Goal: Task Accomplishment & Management: Manage account settings

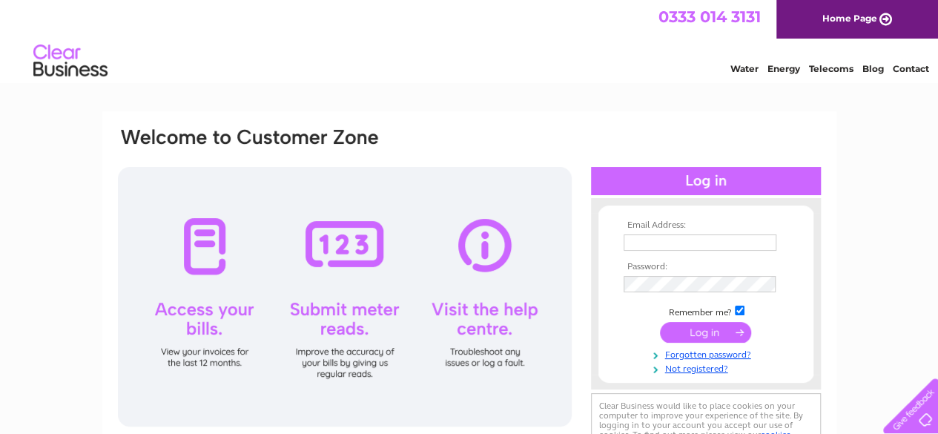
type input "fmckane@btinternet.com"
click at [691, 342] on input "submit" at bounding box center [705, 332] width 91 height 21
click at [689, 337] on input "submit" at bounding box center [705, 332] width 91 height 21
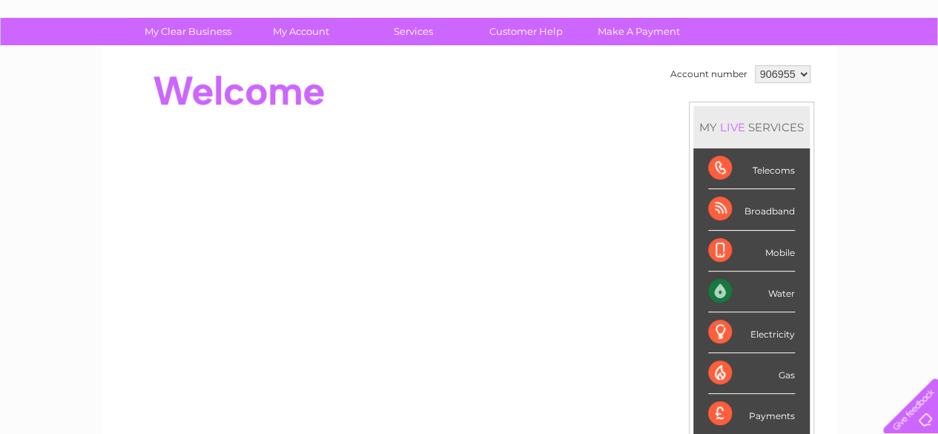
scroll to position [74, 0]
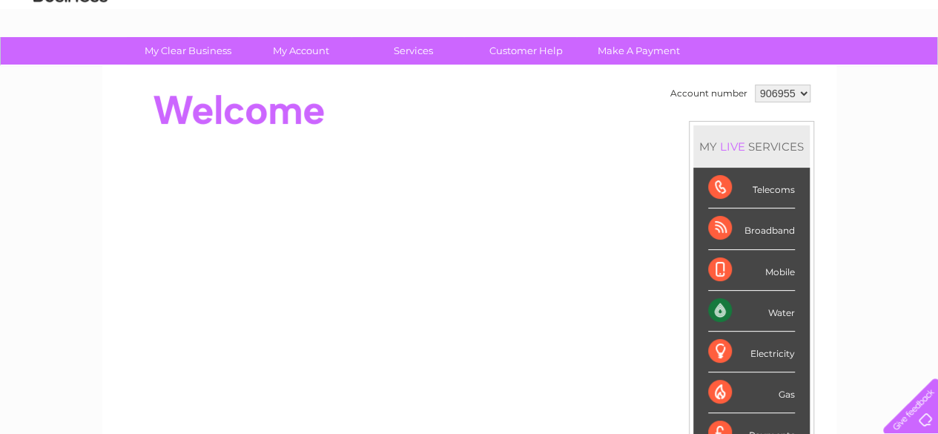
click at [731, 314] on div "Water" at bounding box center [751, 311] width 87 height 41
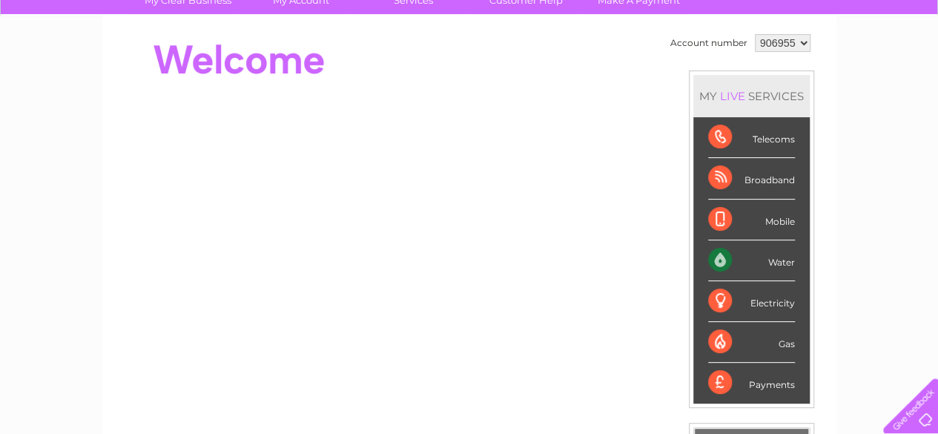
scroll to position [148, 0]
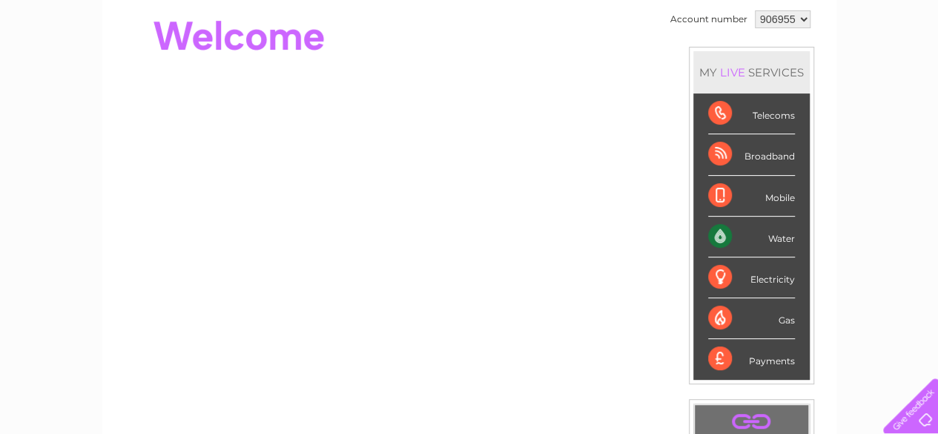
click at [735, 242] on div "Water" at bounding box center [751, 236] width 87 height 41
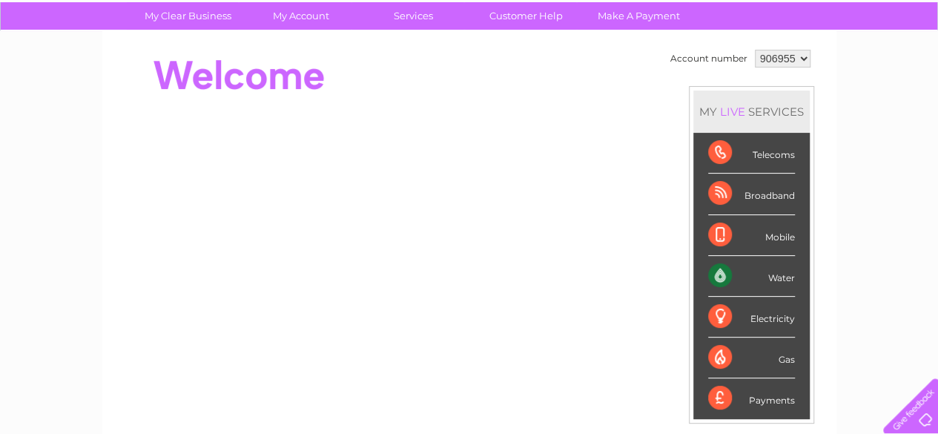
scroll to position [0, 0]
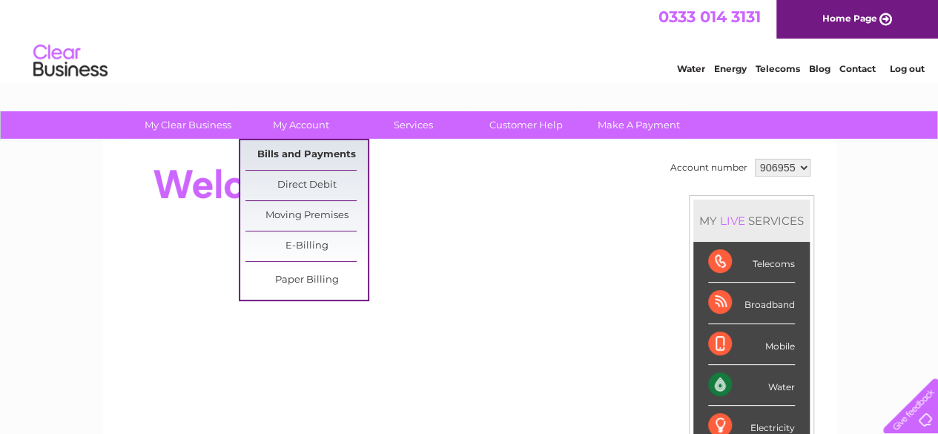
click at [299, 146] on link "Bills and Payments" at bounding box center [306, 155] width 122 height 30
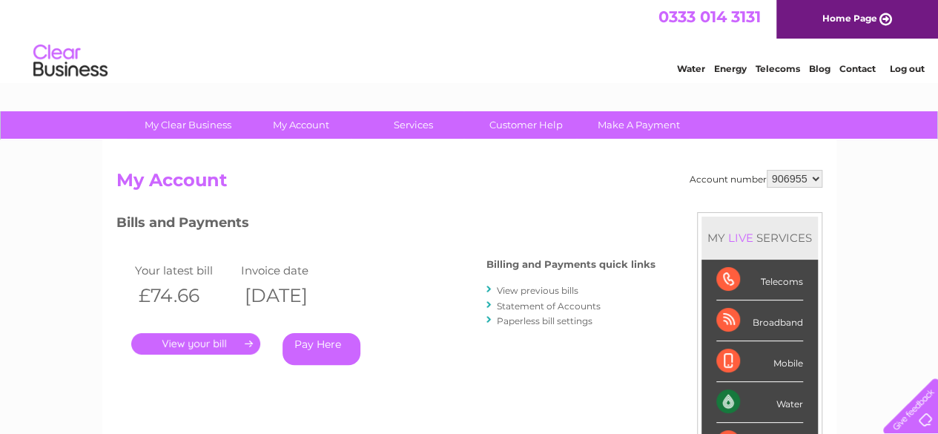
click at [210, 345] on link "." at bounding box center [195, 343] width 129 height 21
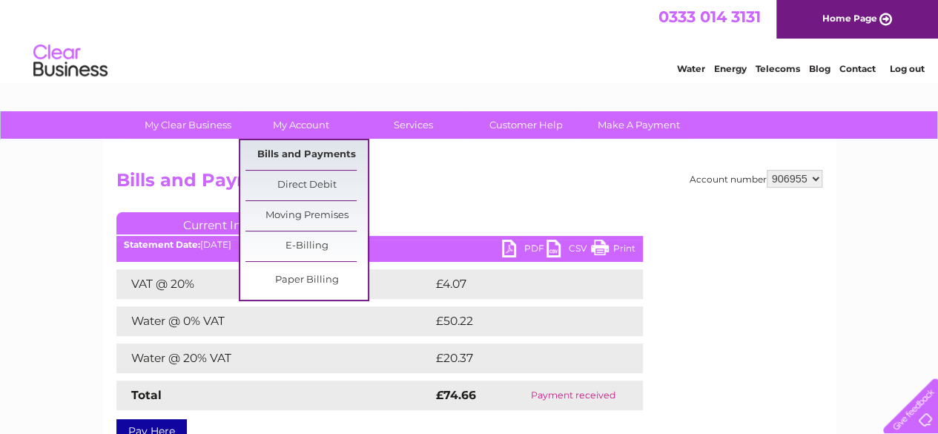
click at [298, 145] on link "Bills and Payments" at bounding box center [306, 155] width 122 height 30
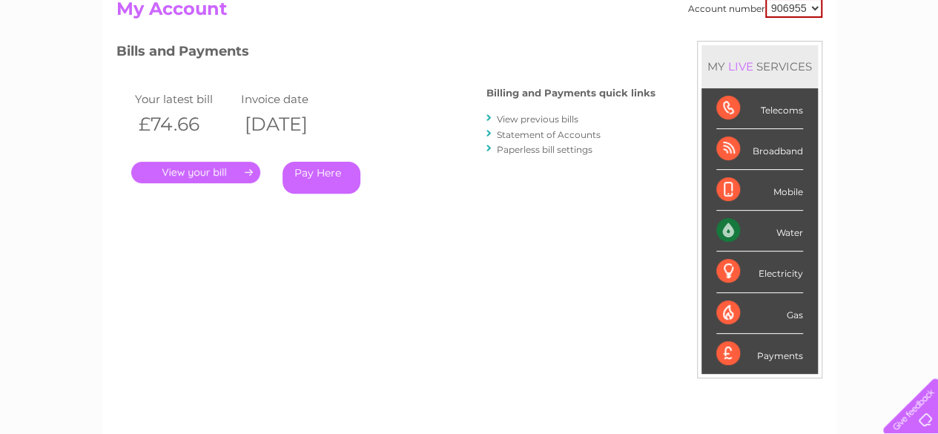
scroll to position [148, 0]
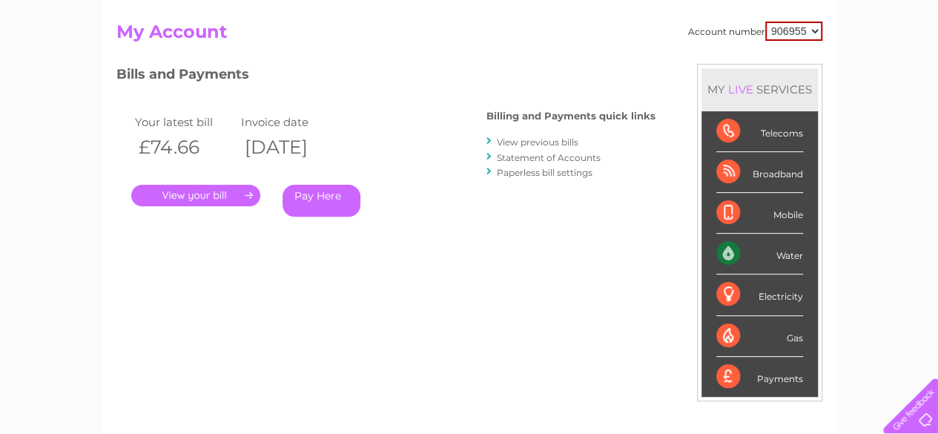
click at [184, 196] on link "." at bounding box center [195, 195] width 129 height 21
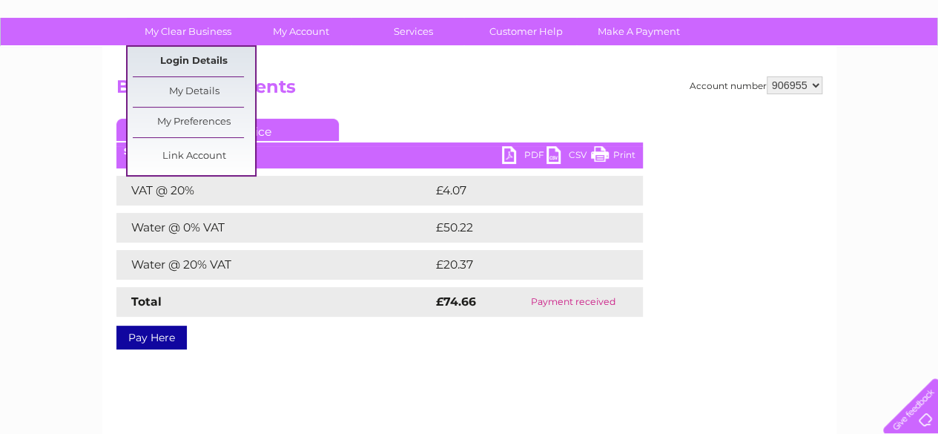
scroll to position [74, 0]
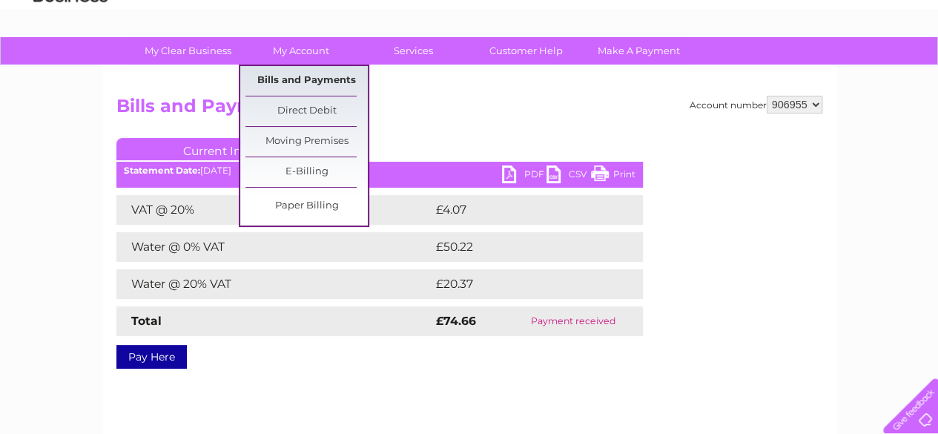
click at [283, 68] on link "Bills and Payments" at bounding box center [306, 81] width 122 height 30
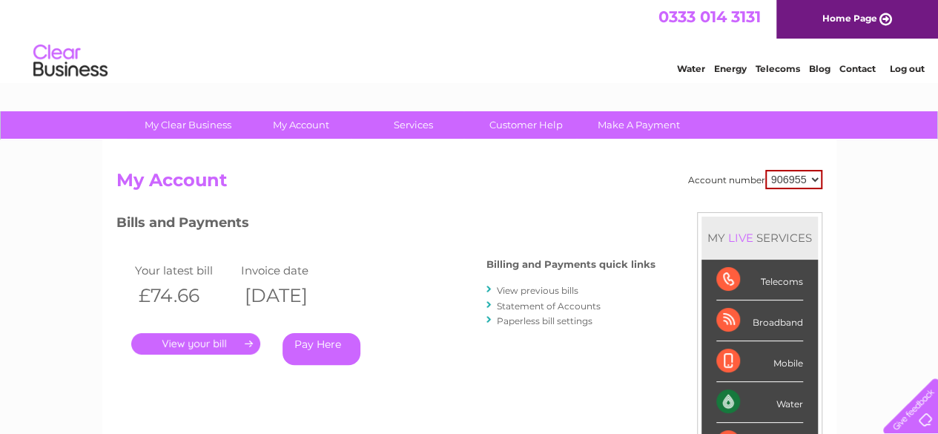
click at [201, 348] on link "." at bounding box center [195, 343] width 129 height 21
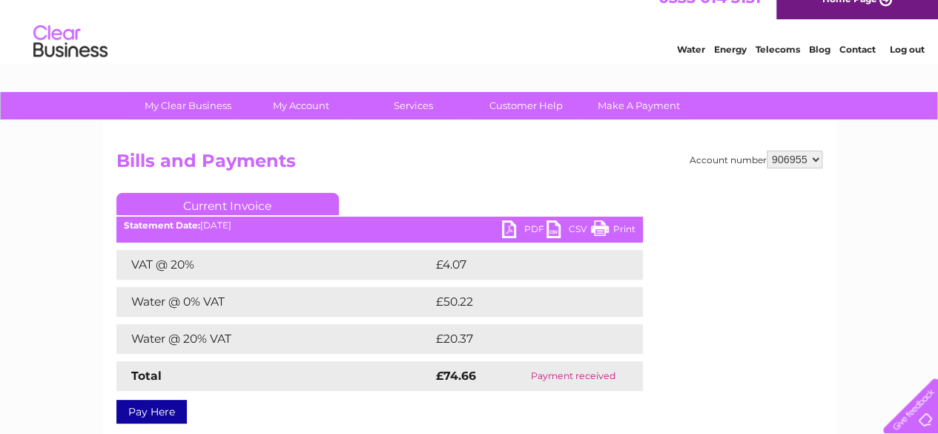
scroll to position [74, 0]
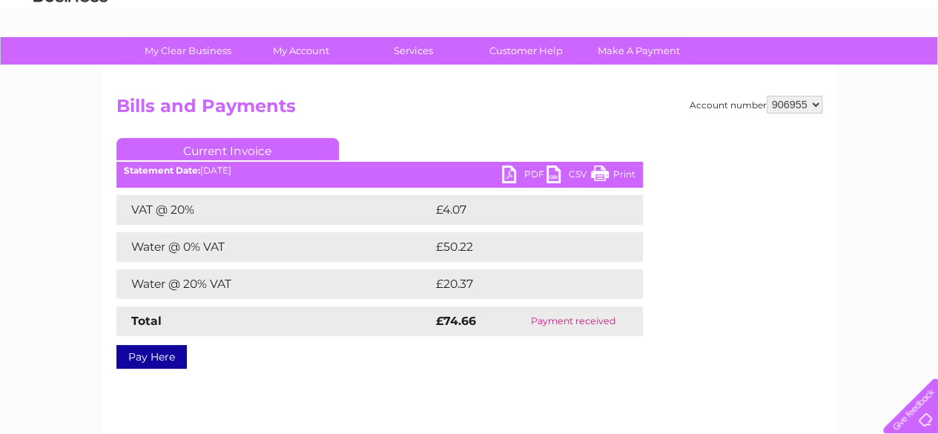
click at [594, 172] on link "Print" at bounding box center [613, 175] width 44 height 21
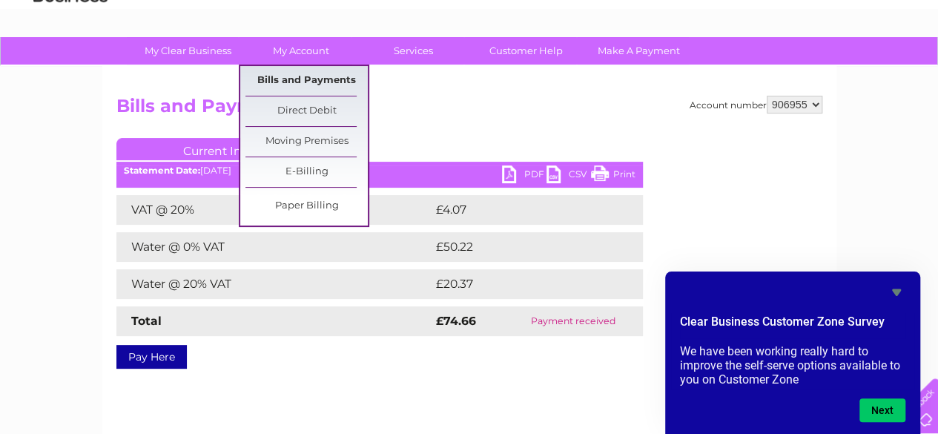
click at [279, 75] on link "Bills and Payments" at bounding box center [306, 81] width 122 height 30
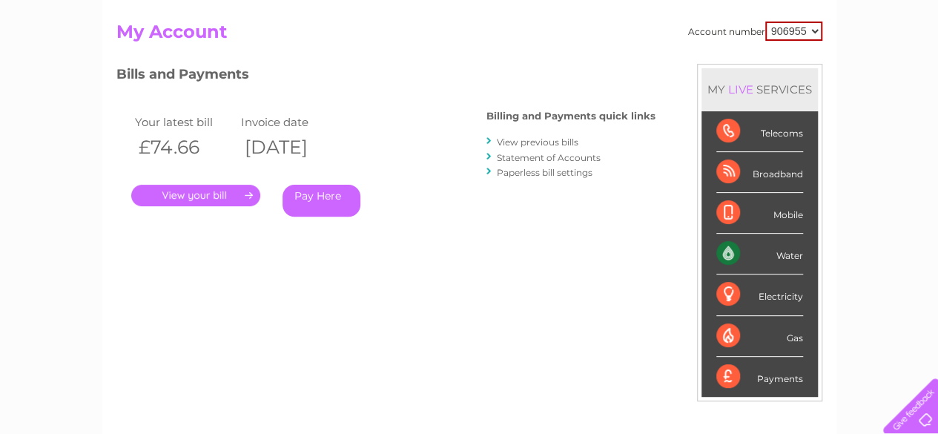
click at [788, 253] on div "Water" at bounding box center [759, 253] width 87 height 41
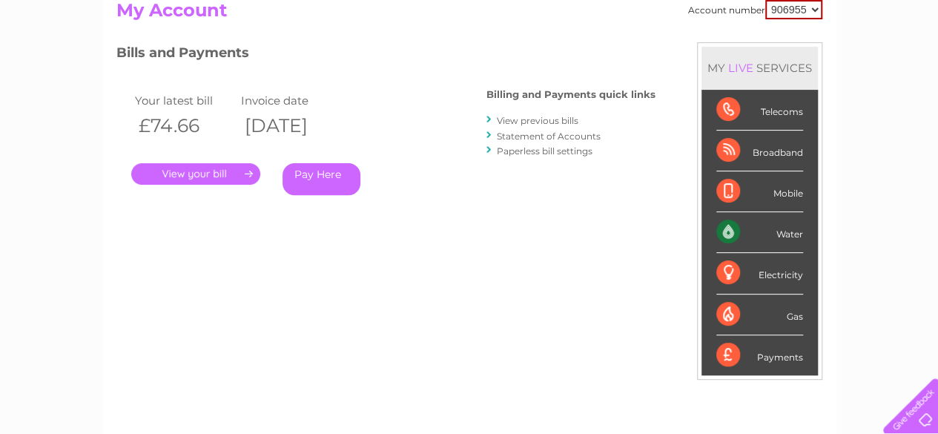
scroll to position [148, 0]
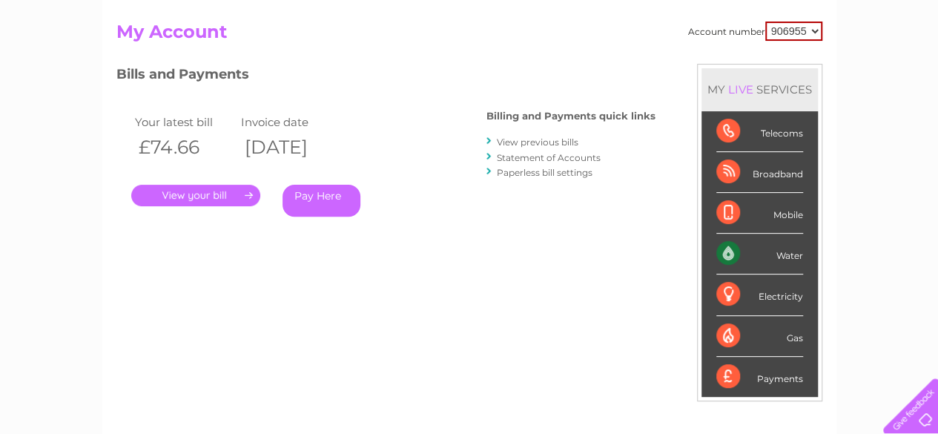
click at [749, 388] on div "Payments" at bounding box center [759, 377] width 87 height 40
click at [746, 386] on div "Payments" at bounding box center [759, 377] width 87 height 40
click at [746, 371] on div "Payments" at bounding box center [759, 377] width 87 height 40
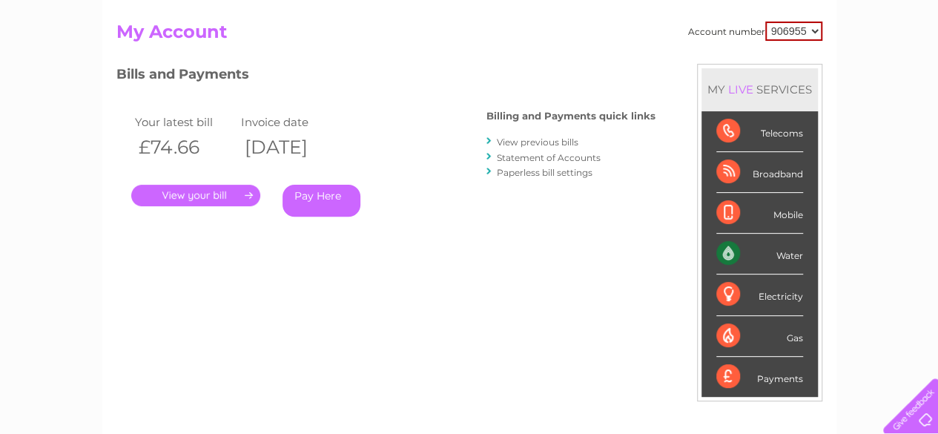
scroll to position [74, 0]
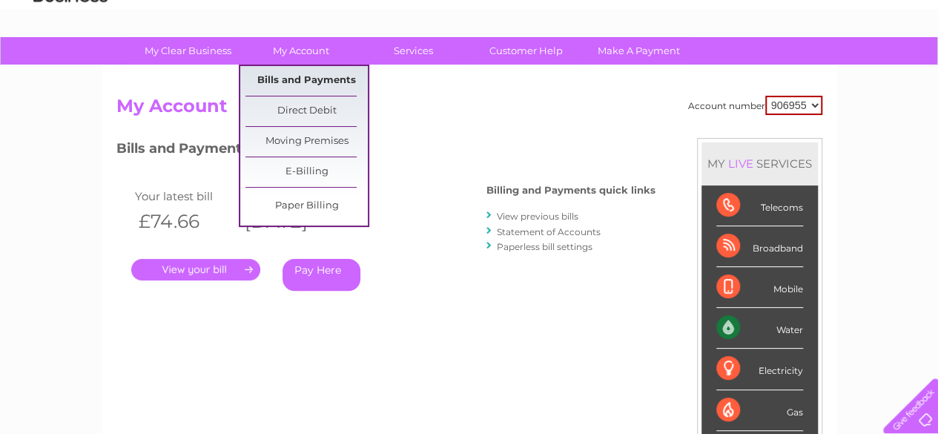
click at [283, 72] on link "Bills and Payments" at bounding box center [306, 81] width 122 height 30
click at [283, 75] on link "Bills and Payments" at bounding box center [306, 81] width 122 height 30
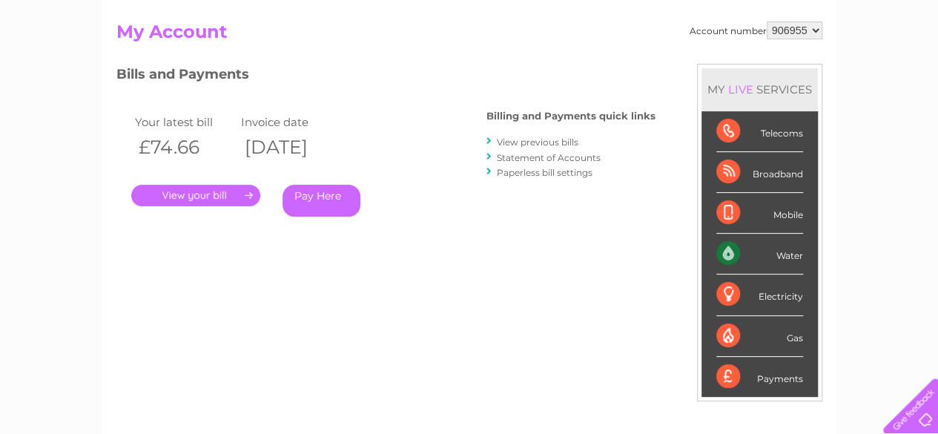
click at [517, 143] on link "View previous bills" at bounding box center [538, 141] width 82 height 11
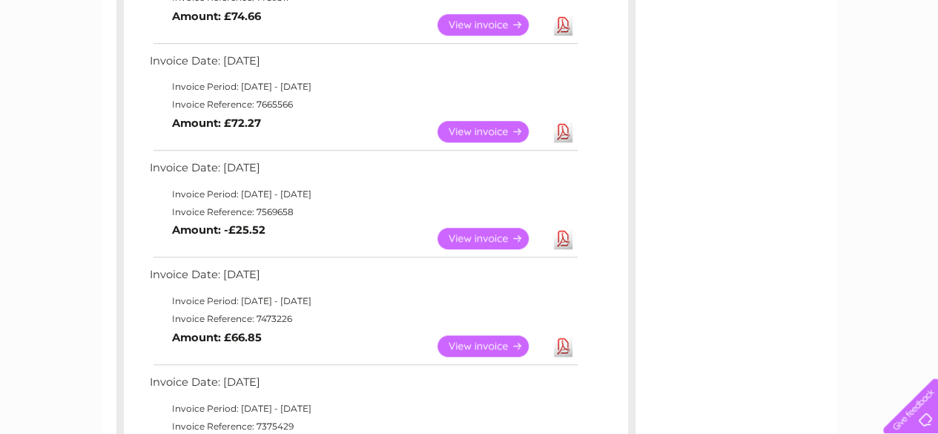
scroll to position [519, 0]
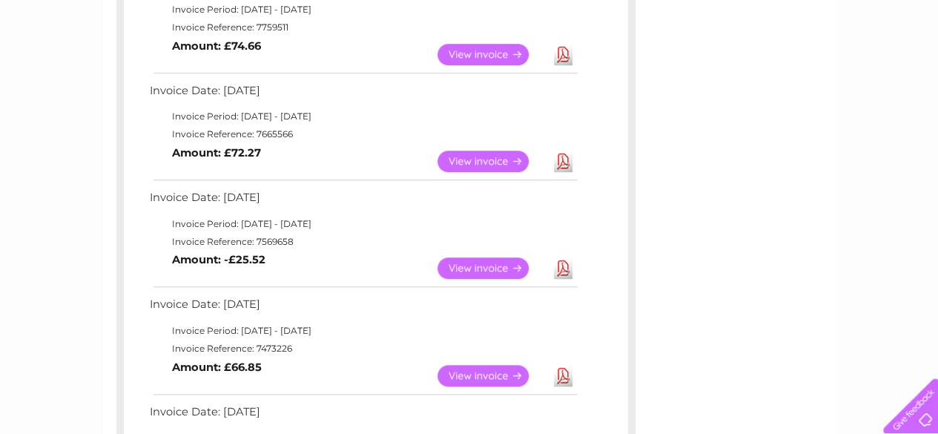
click at [494, 271] on link "View" at bounding box center [491, 267] width 109 height 21
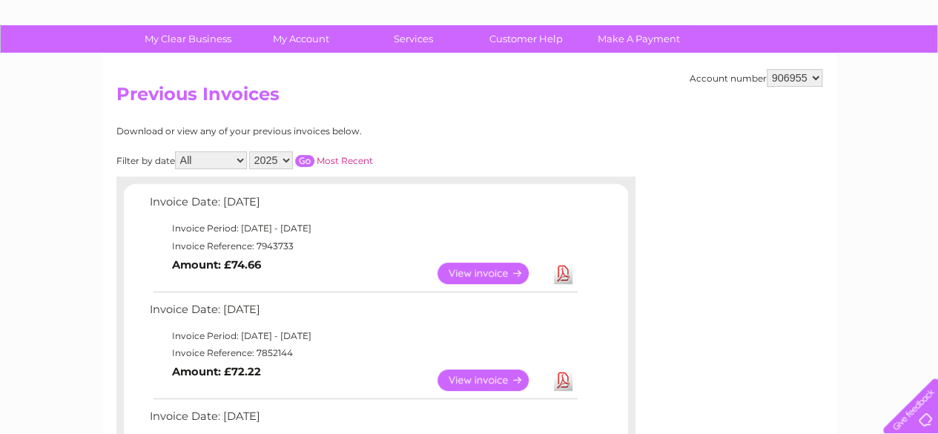
scroll to position [74, 0]
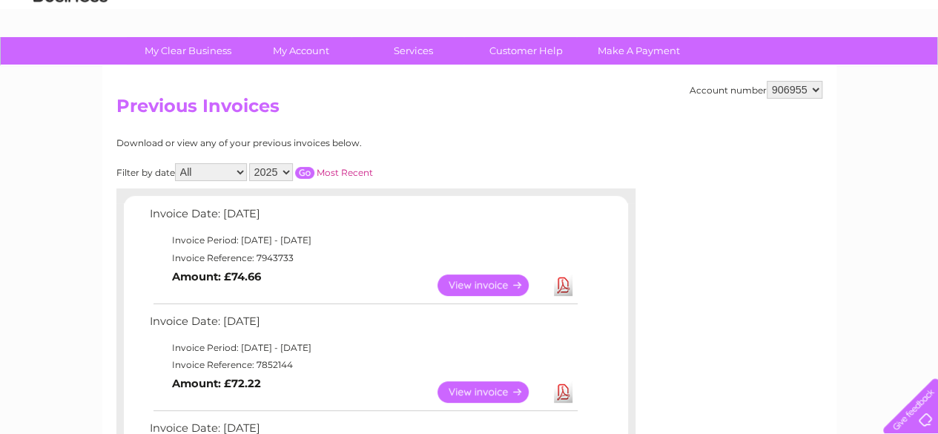
click at [476, 284] on link "View" at bounding box center [491, 284] width 109 height 21
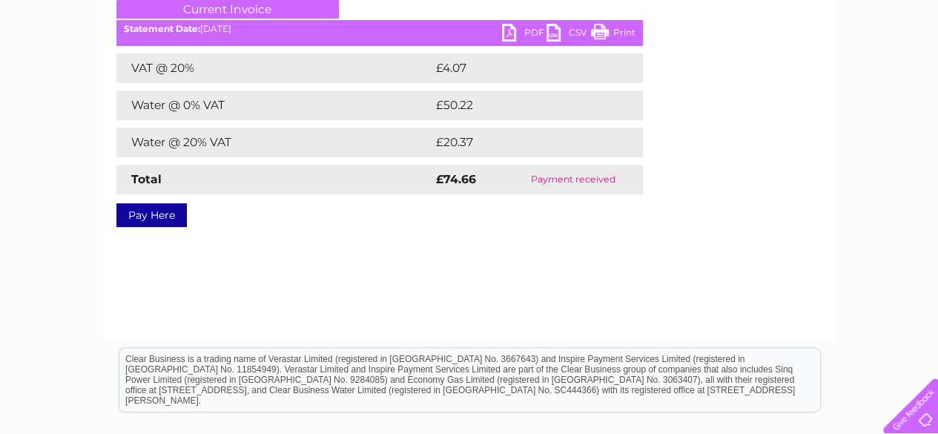
scroll to position [163, 0]
